Goal: Task Accomplishment & Management: Use online tool/utility

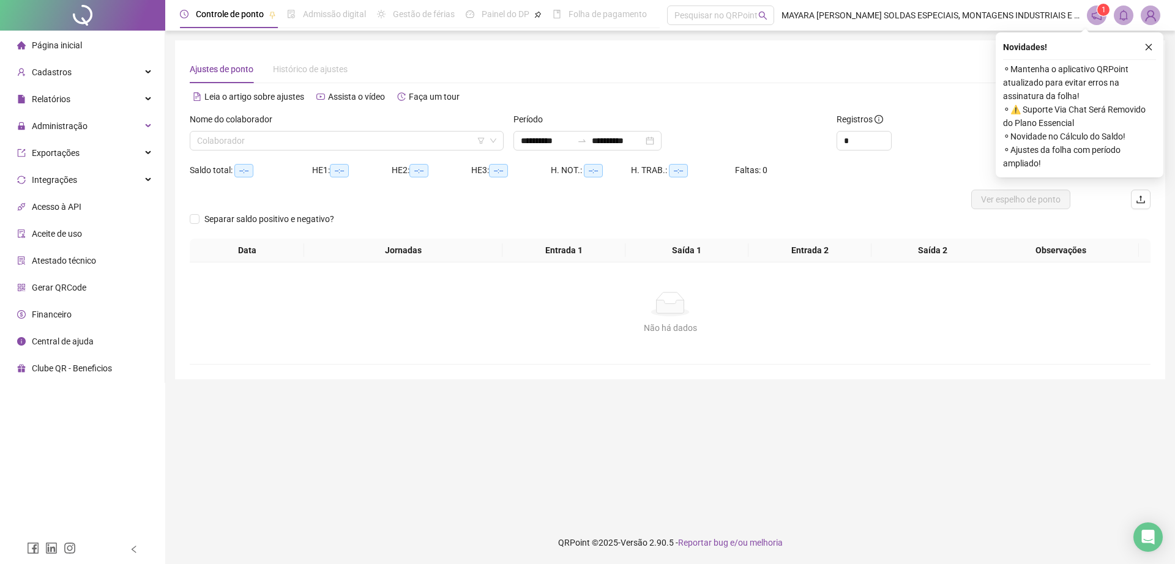
click at [281, 147] on input "search" at bounding box center [341, 141] width 288 height 18
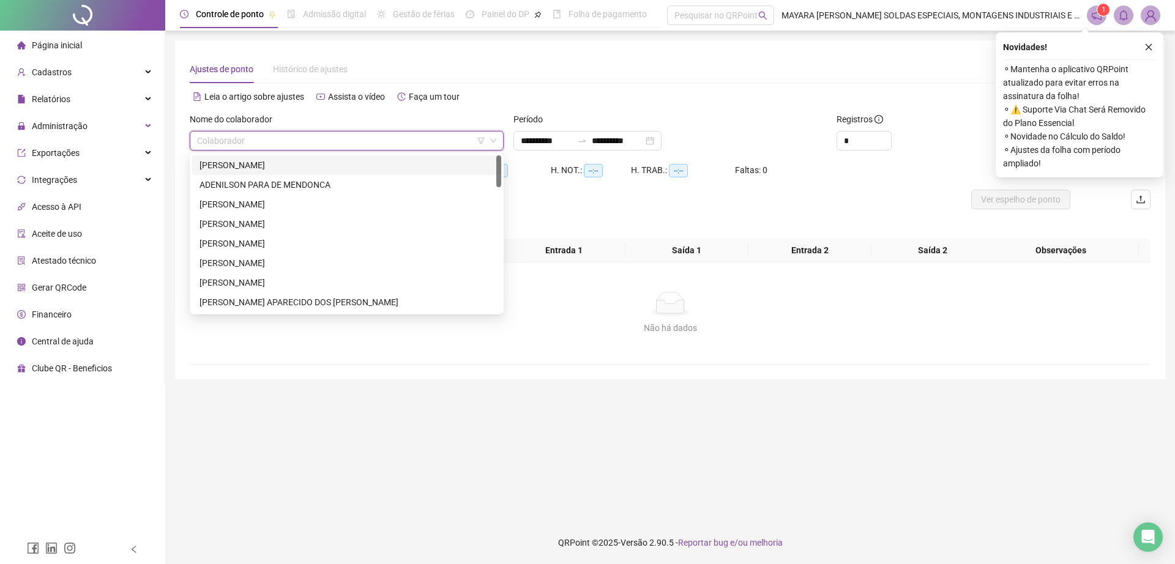
click at [1153, 10] on img at bounding box center [1150, 15] width 18 height 18
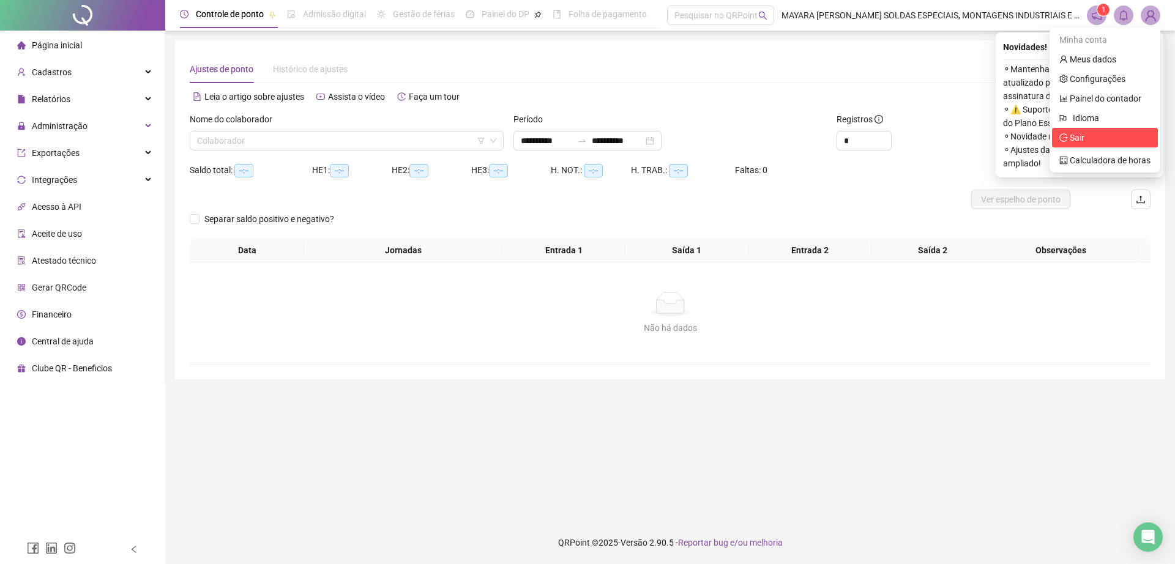
click at [1088, 143] on span "Sair" at bounding box center [1104, 137] width 91 height 13
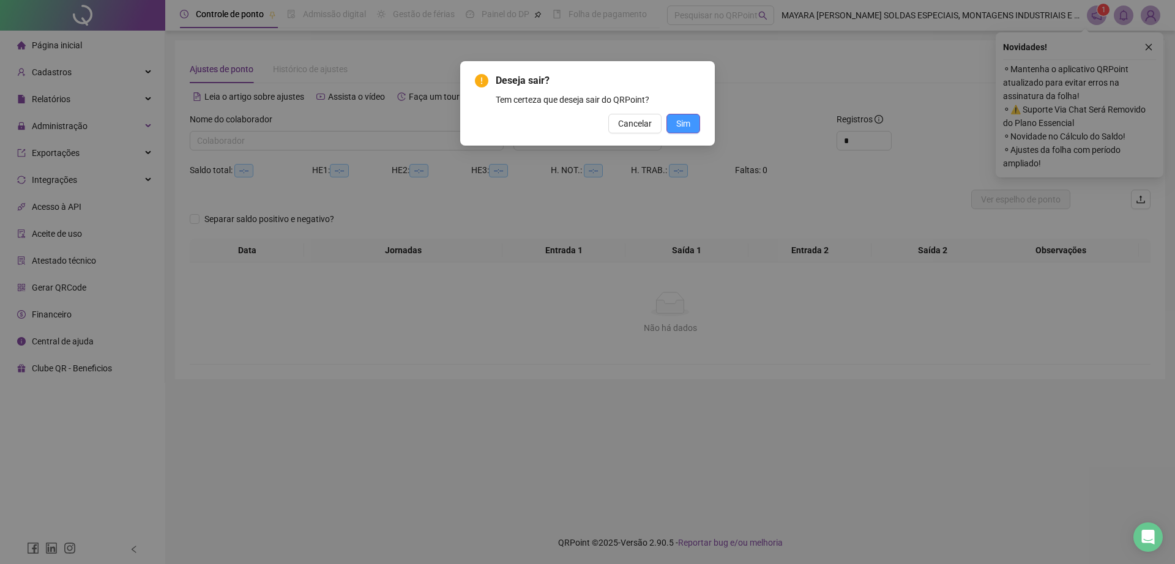
click at [683, 127] on span "Sim" at bounding box center [683, 123] width 14 height 13
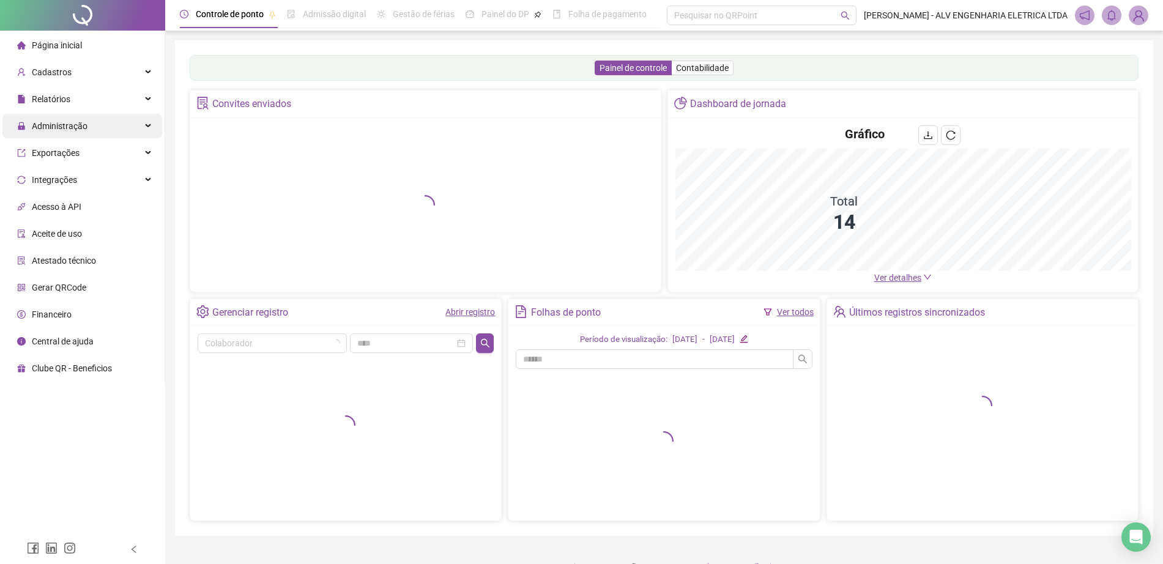
click at [108, 117] on div "Administração" at bounding box center [82, 126] width 160 height 24
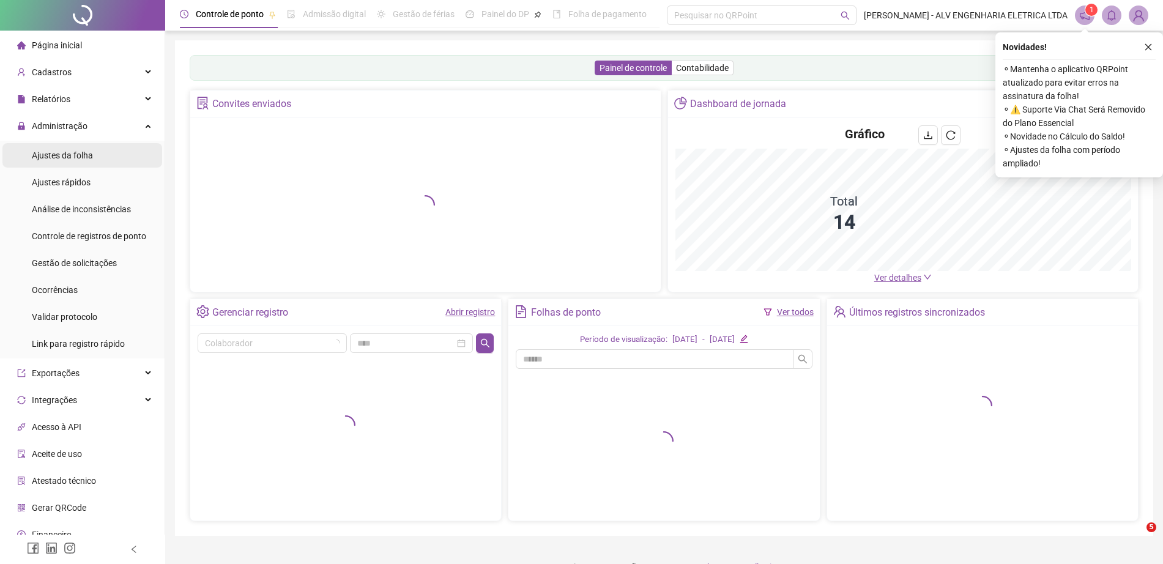
click at [114, 149] on li "Ajustes da folha" at bounding box center [82, 155] width 160 height 24
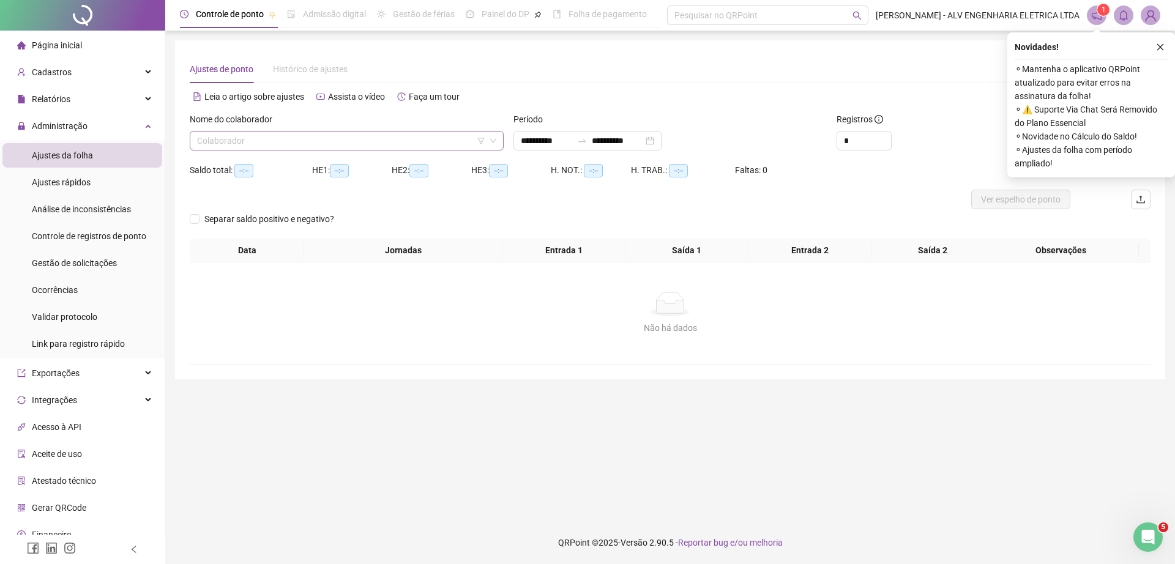
click at [364, 135] on input "search" at bounding box center [341, 141] width 288 height 18
click at [348, 135] on input "search" at bounding box center [341, 141] width 288 height 18
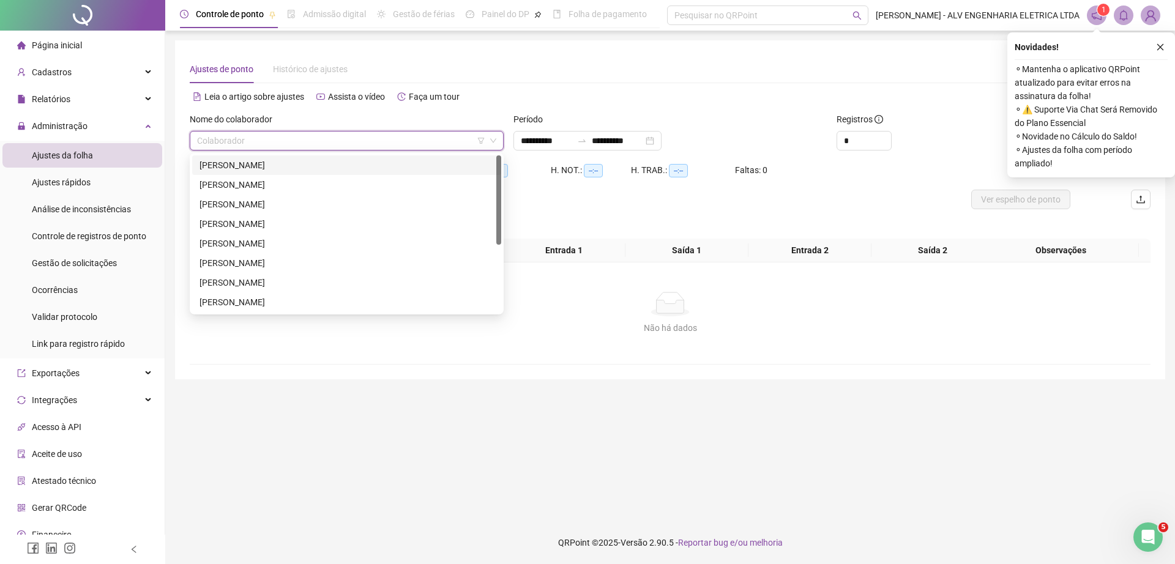
type input "*"
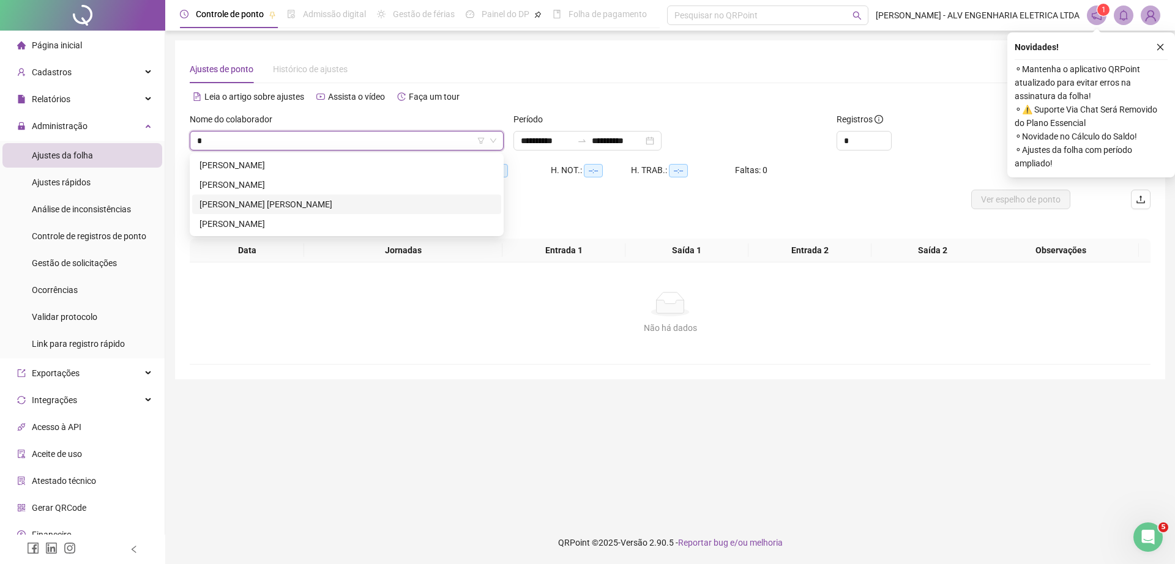
click at [309, 201] on div "[PERSON_NAME] [PERSON_NAME]" at bounding box center [346, 204] width 294 height 13
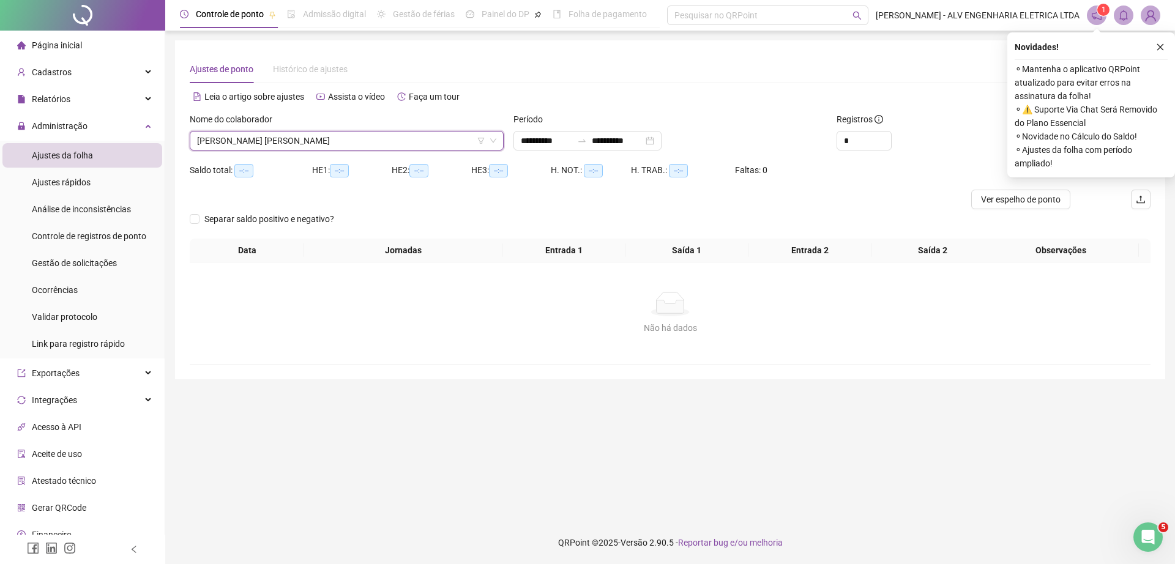
click at [1157, 48] on icon "close" at bounding box center [1160, 47] width 9 height 9
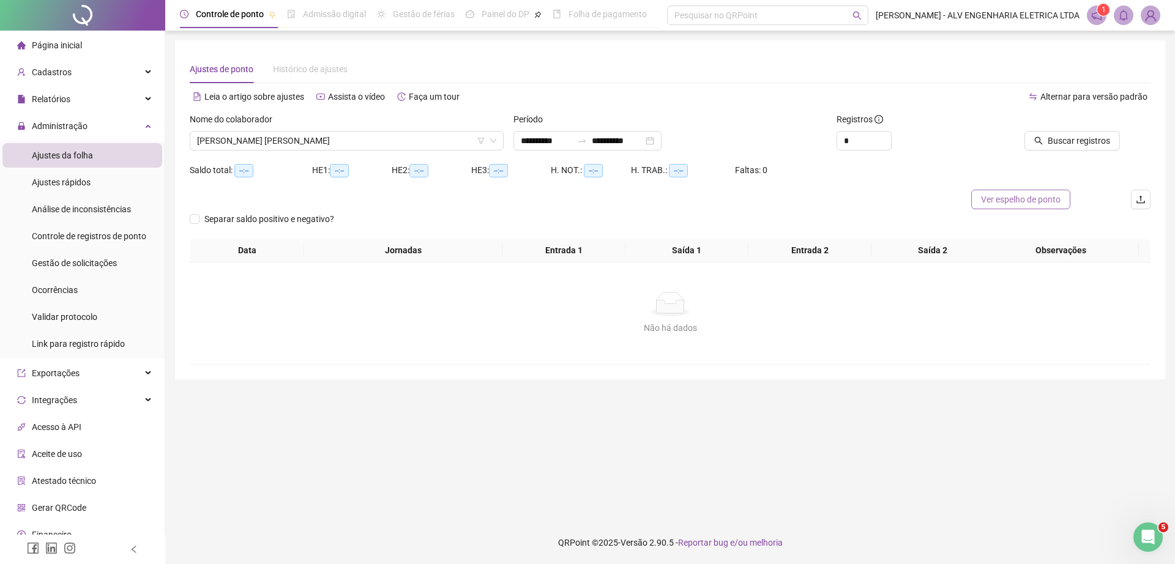
click at [1026, 204] on span "Ver espelho de ponto" at bounding box center [1021, 199] width 80 height 13
click at [1061, 133] on button "Buscar registros" at bounding box center [1071, 141] width 95 height 20
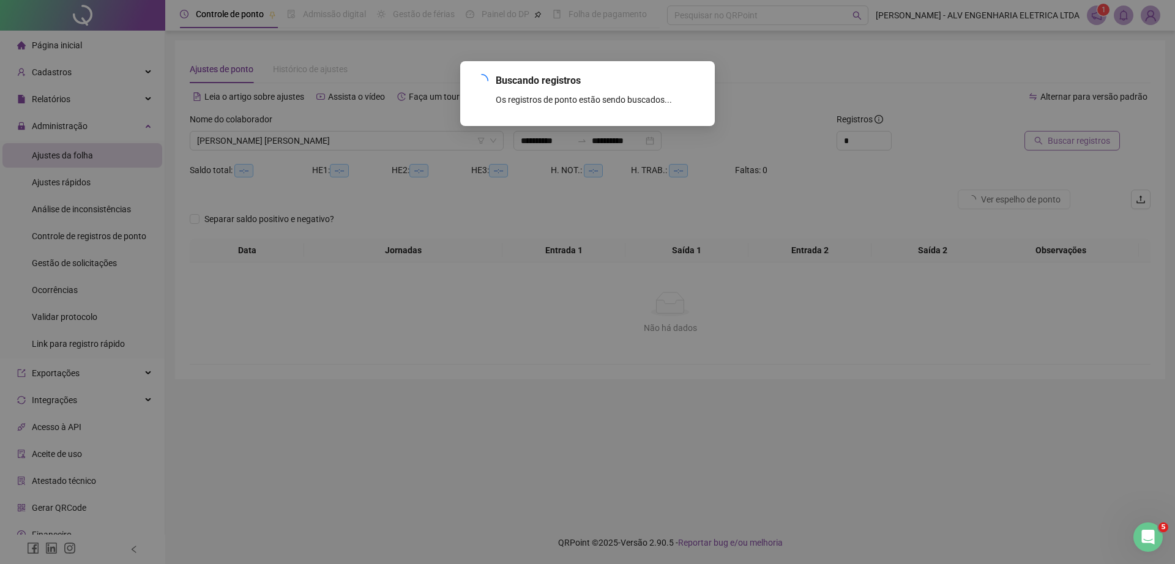
click at [1061, 133] on div "Buscando registros Os registros de ponto estão sendo buscados... OK" at bounding box center [587, 282] width 1175 height 564
